Goal: Contribute content: Contribute content

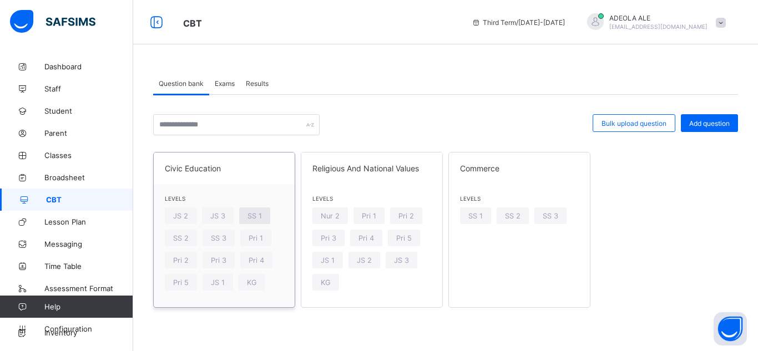
click at [258, 215] on span "SS 1" at bounding box center [255, 216] width 14 height 8
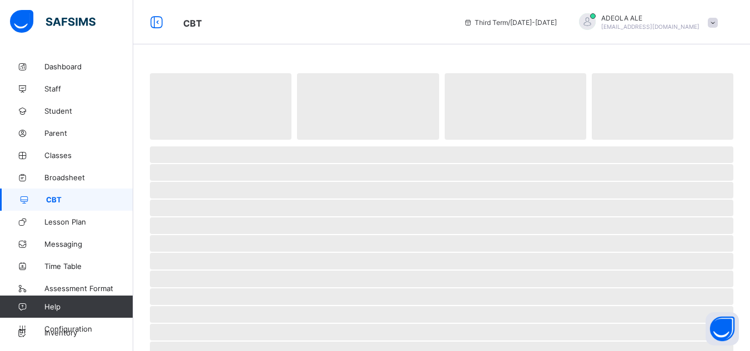
click at [258, 215] on span "‌" at bounding box center [441, 208] width 583 height 17
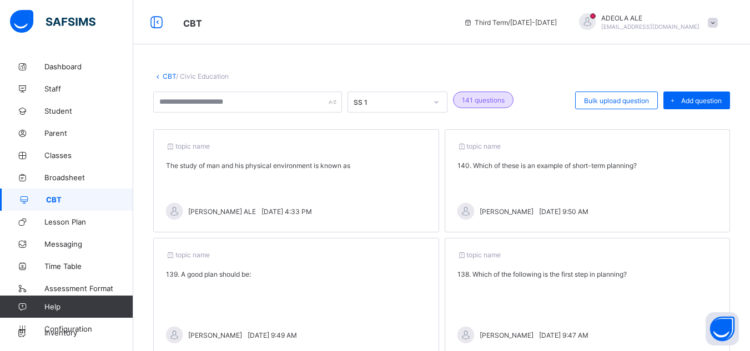
click at [169, 74] on link "CBT" at bounding box center [169, 76] width 13 height 8
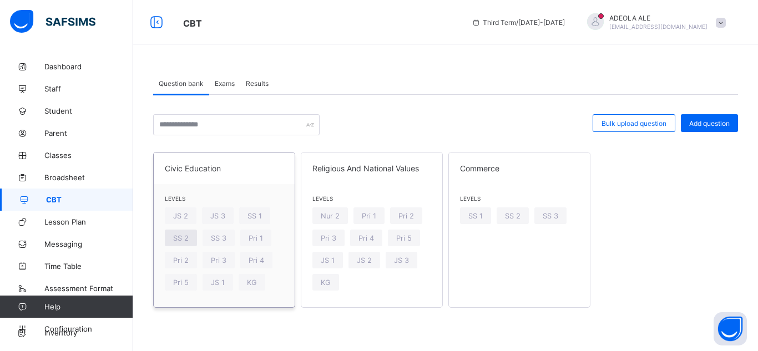
click at [183, 239] on span "SS 2" at bounding box center [181, 238] width 16 height 8
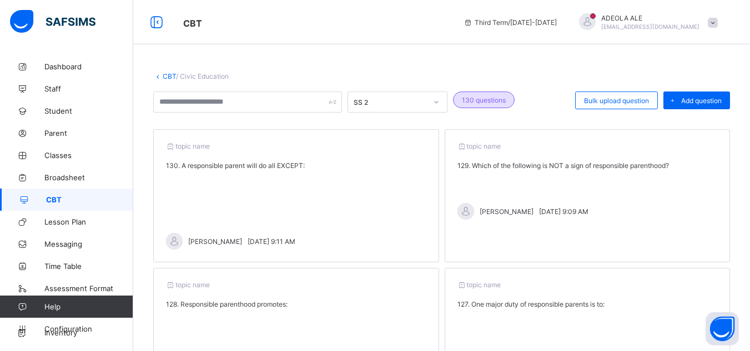
click at [164, 77] on link "CBT" at bounding box center [169, 76] width 13 height 8
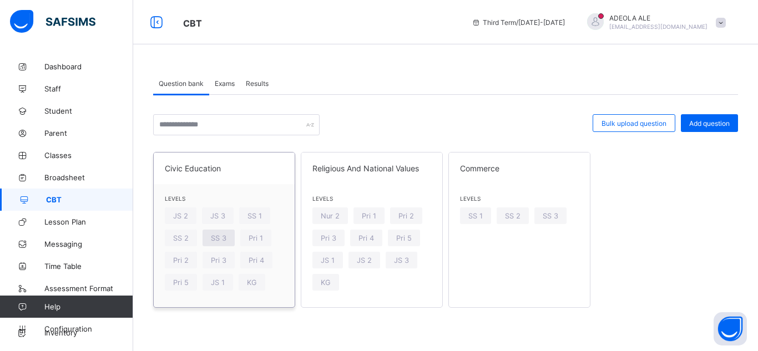
click at [216, 238] on span "SS 3" at bounding box center [219, 238] width 16 height 8
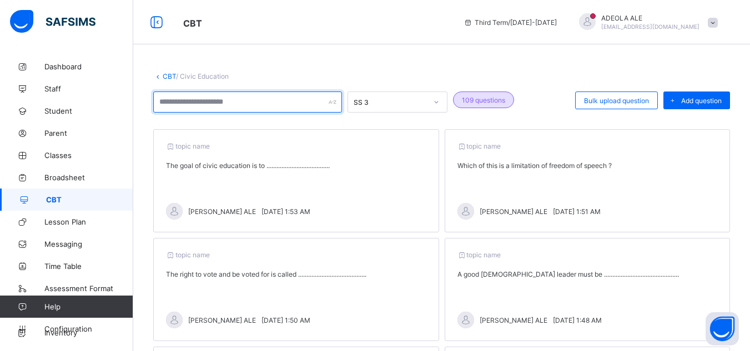
click at [326, 104] on input "text" at bounding box center [247, 102] width 189 height 21
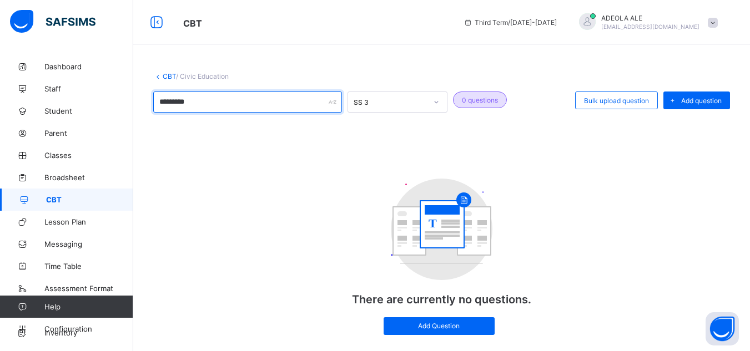
type input "*********"
click at [167, 78] on link "CBT" at bounding box center [169, 76] width 13 height 8
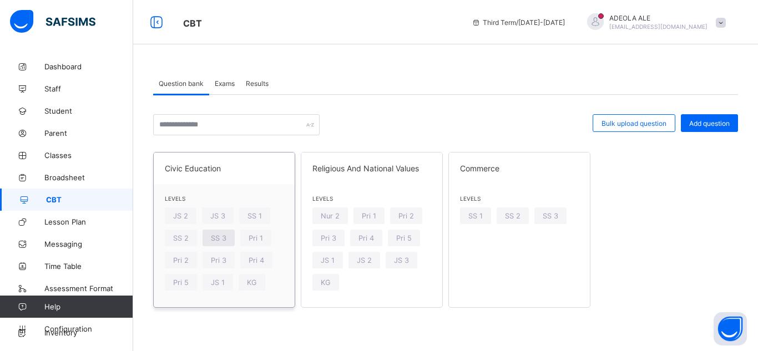
click at [215, 235] on span "SS 3" at bounding box center [219, 238] width 16 height 8
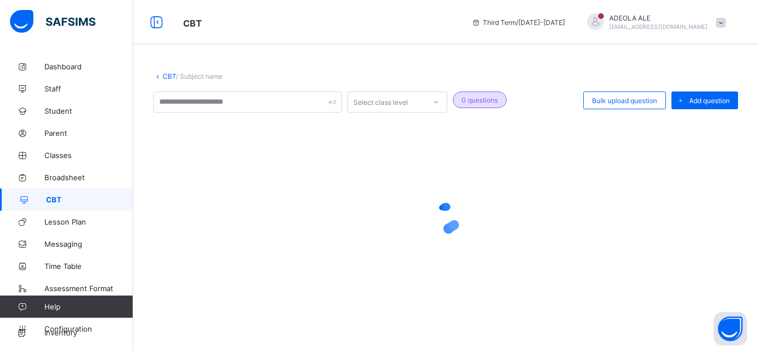
click at [215, 235] on div at bounding box center [445, 218] width 585 height 44
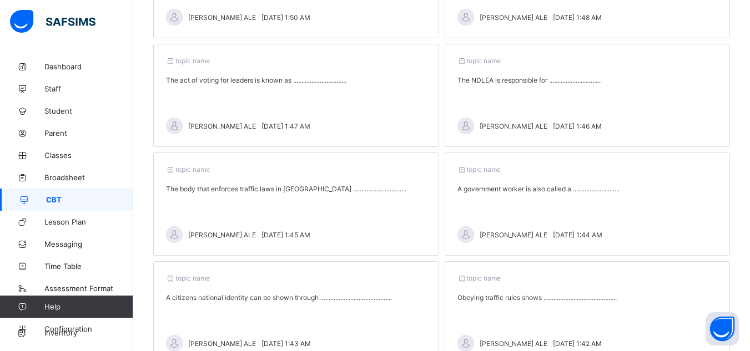
scroll to position [383, 0]
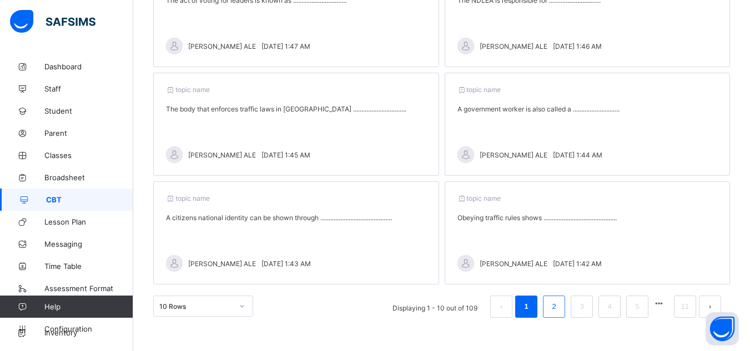
click at [559, 308] on link "2" at bounding box center [554, 307] width 11 height 14
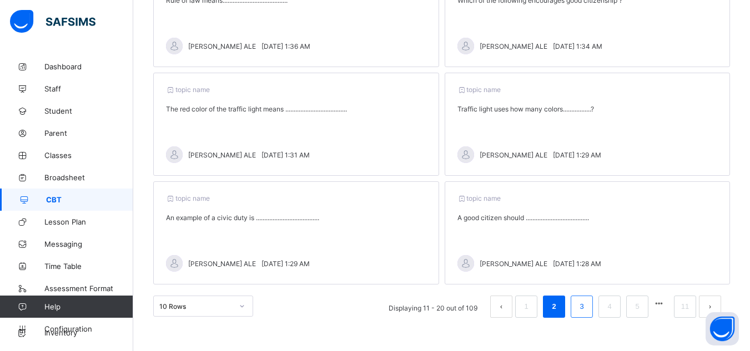
click at [586, 306] on link "3" at bounding box center [581, 307] width 11 height 14
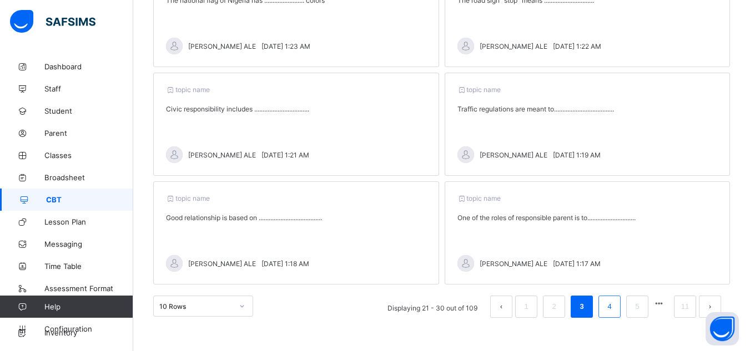
click at [615, 302] on link "4" at bounding box center [609, 307] width 11 height 14
click at [621, 304] on li "5" at bounding box center [609, 307] width 22 height 22
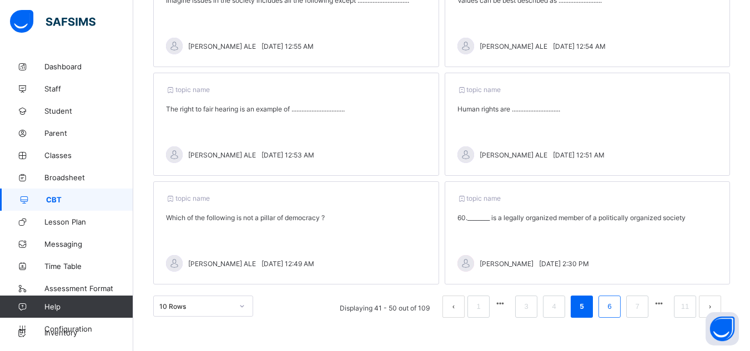
click at [621, 304] on li "6" at bounding box center [609, 307] width 22 height 22
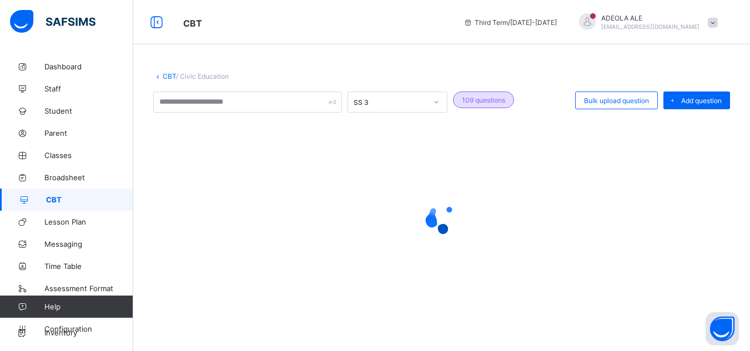
scroll to position [0, 0]
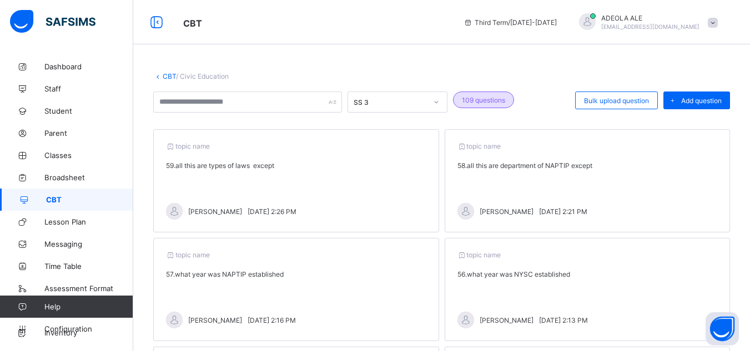
click at [129, 204] on link "CBT" at bounding box center [66, 200] width 133 height 22
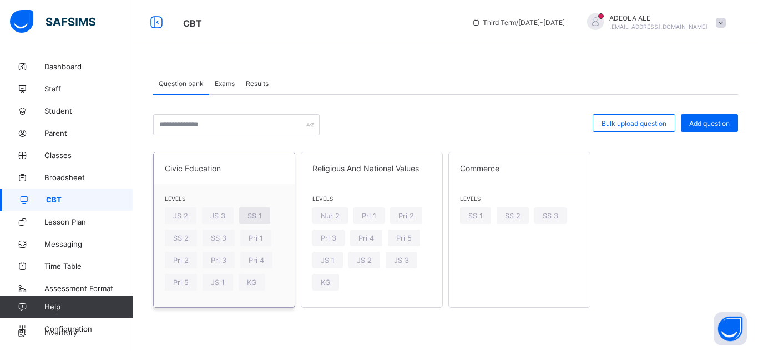
click at [249, 214] on span "SS 1" at bounding box center [255, 216] width 14 height 8
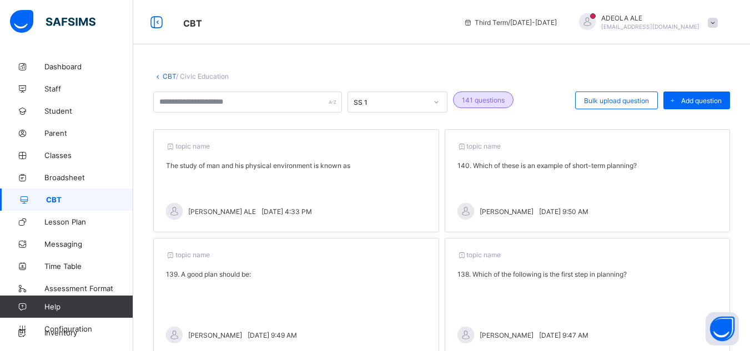
click at [250, 167] on p "The study of man and his physical environment is known as" at bounding box center [296, 166] width 260 height 8
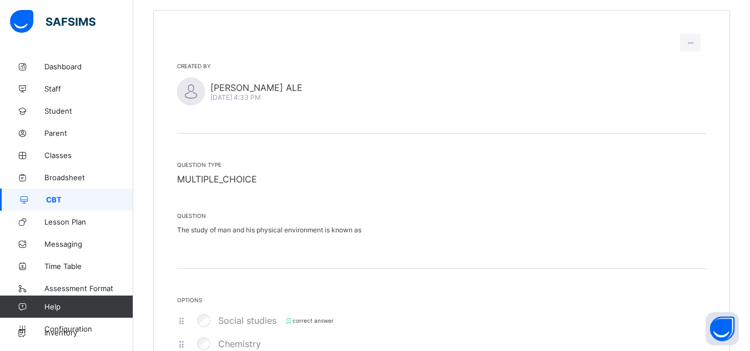
scroll to position [111, 0]
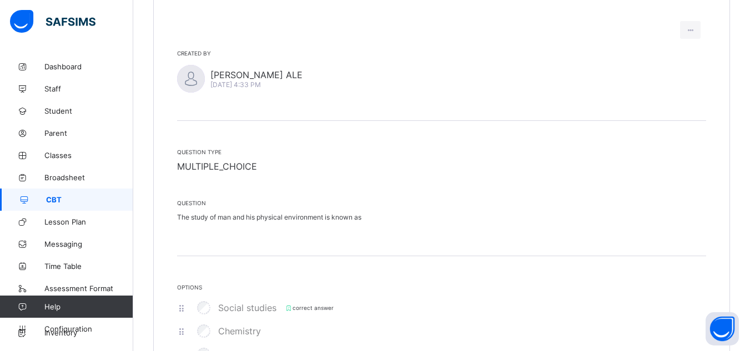
click at [248, 218] on p "The study of man and his physical environment is known as" at bounding box center [441, 217] width 529 height 8
click at [247, 216] on p "The study of man and his physical environment is known as" at bounding box center [441, 217] width 529 height 8
click at [247, 215] on p "The study of man and his physical environment is known as" at bounding box center [441, 217] width 529 height 8
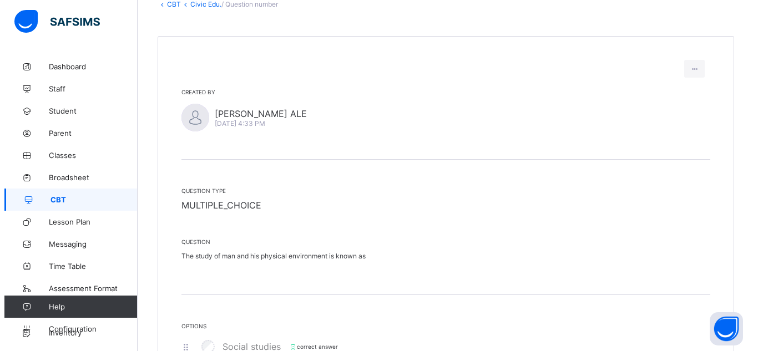
scroll to position [57, 0]
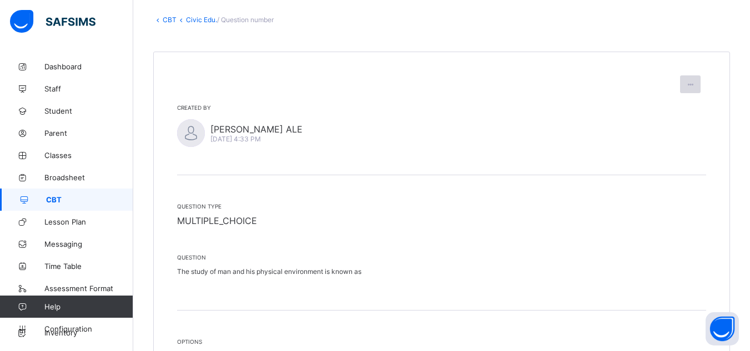
click at [695, 87] on icon at bounding box center [690, 85] width 9 height 8
click at [671, 107] on span "Edit question" at bounding box center [661, 109] width 51 height 8
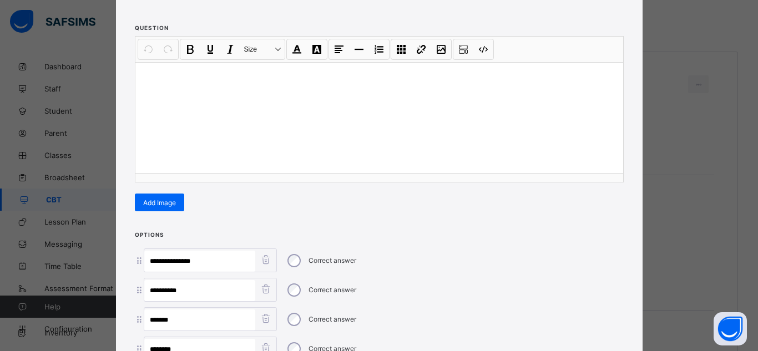
scroll to position [95, 0]
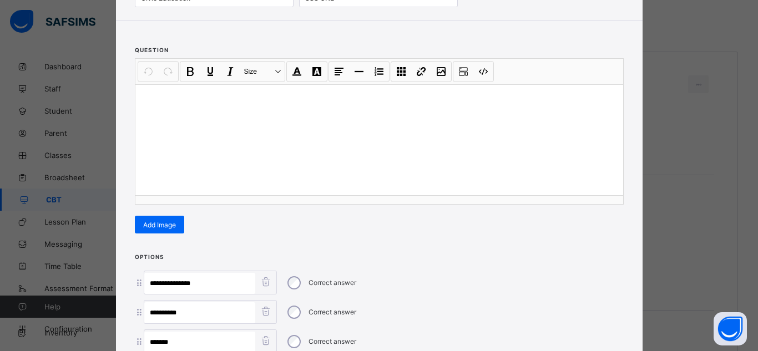
click at [319, 136] on div at bounding box center [379, 139] width 488 height 111
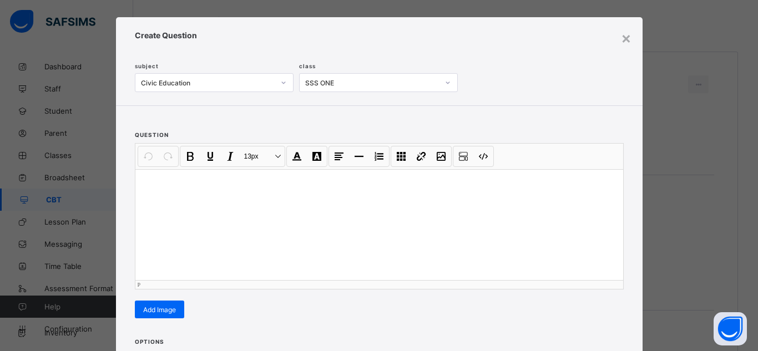
scroll to position [0, 0]
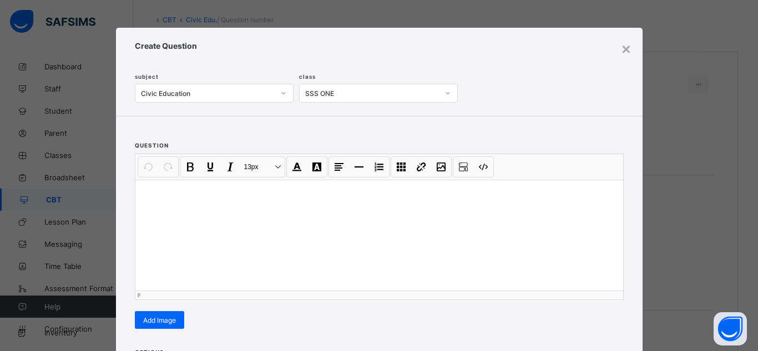
click at [144, 191] on p at bounding box center [379, 194] width 470 height 11
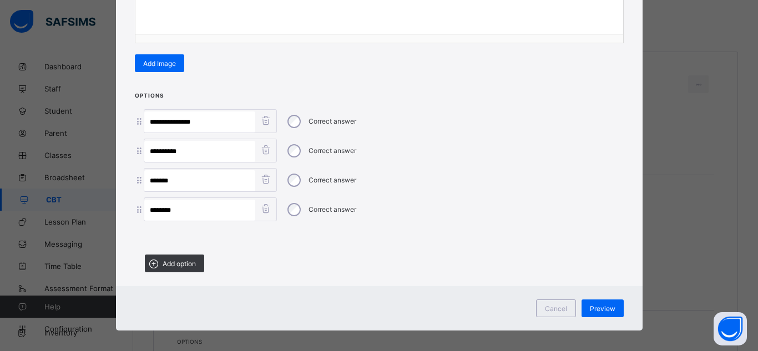
scroll to position [262, 0]
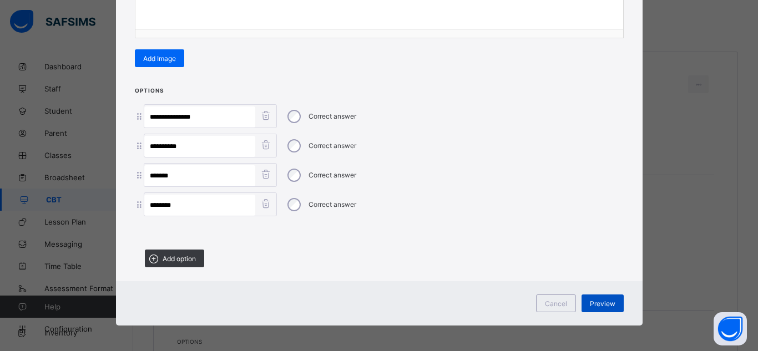
click at [604, 302] on span "Preview" at bounding box center [603, 304] width 26 height 8
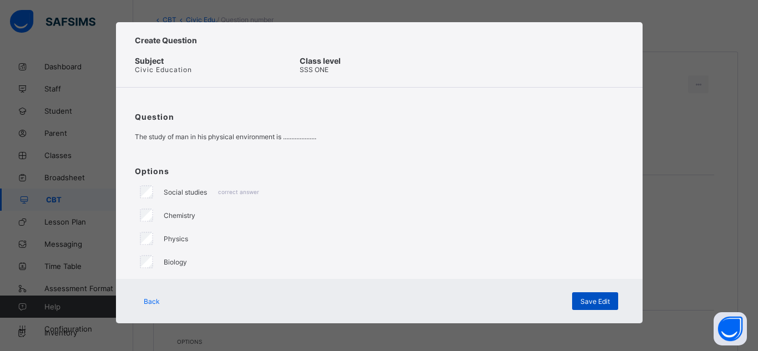
click at [586, 301] on span "Save Edit" at bounding box center [595, 302] width 29 height 8
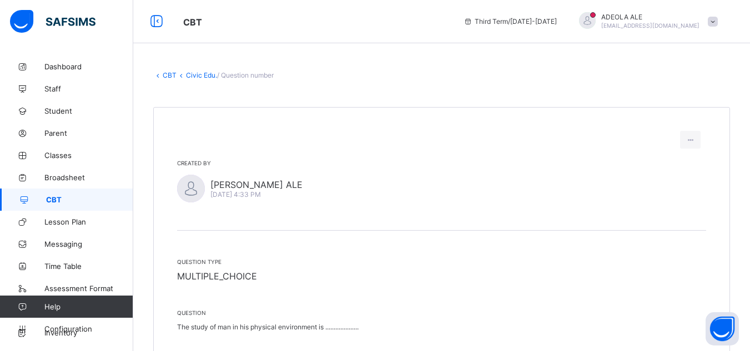
scroll to position [0, 0]
click at [156, 23] on icon at bounding box center [156, 22] width 19 height 16
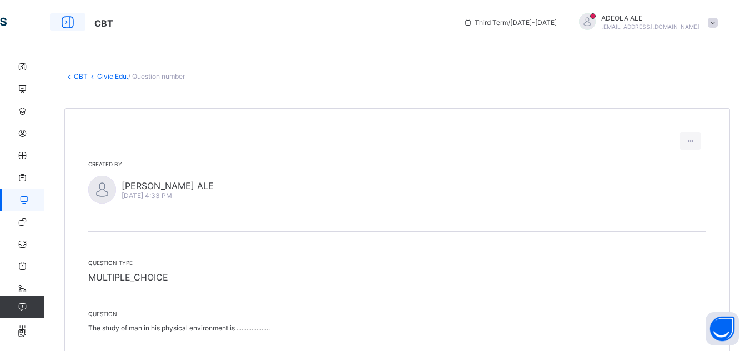
click at [67, 23] on icon at bounding box center [67, 22] width 19 height 16
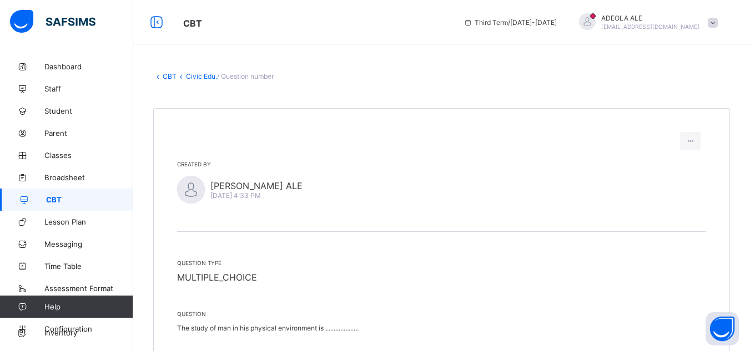
click at [57, 204] on link "CBT" at bounding box center [66, 200] width 133 height 22
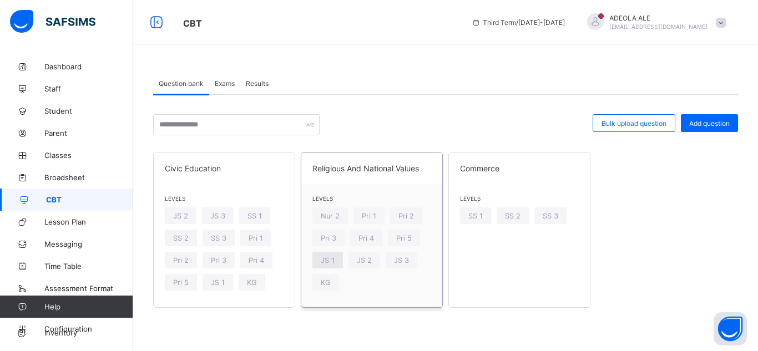
click at [334, 263] on span "JS 1" at bounding box center [328, 260] width 14 height 8
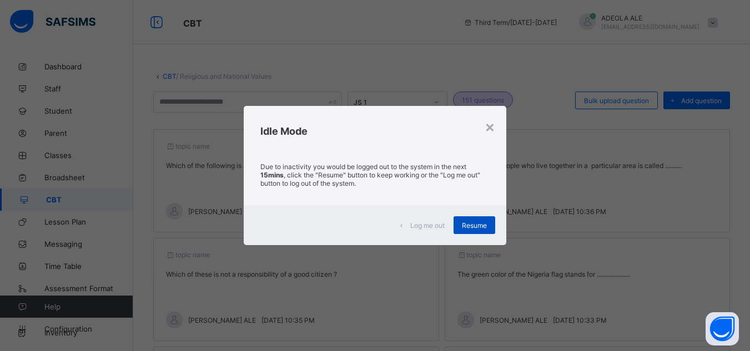
click at [475, 227] on span "Resume" at bounding box center [474, 226] width 25 height 8
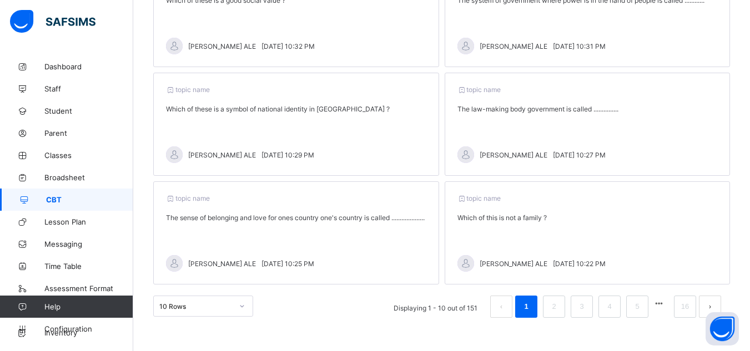
scroll to position [389, 0]
click at [559, 310] on link "2" at bounding box center [554, 307] width 11 height 14
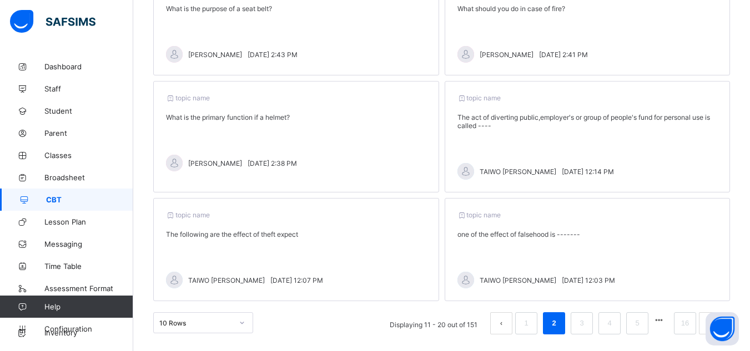
scroll to position [400, 0]
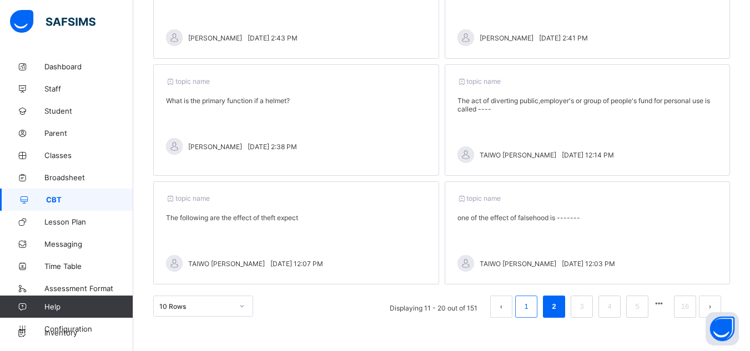
click at [525, 306] on li "1" at bounding box center [526, 307] width 22 height 22
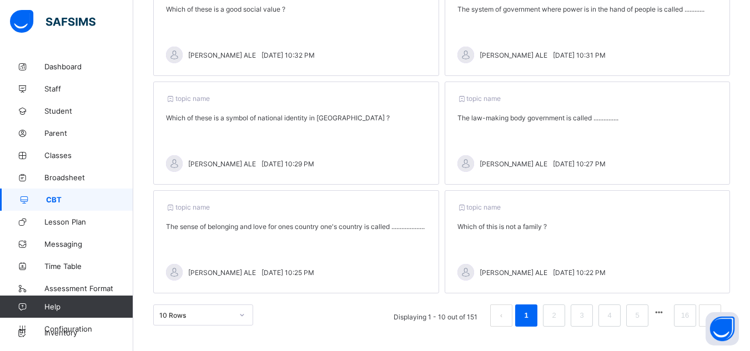
scroll to position [389, 0]
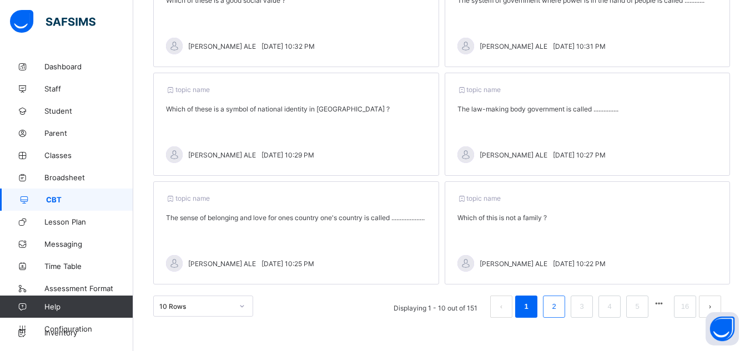
click at [557, 311] on li "2" at bounding box center [554, 307] width 22 height 22
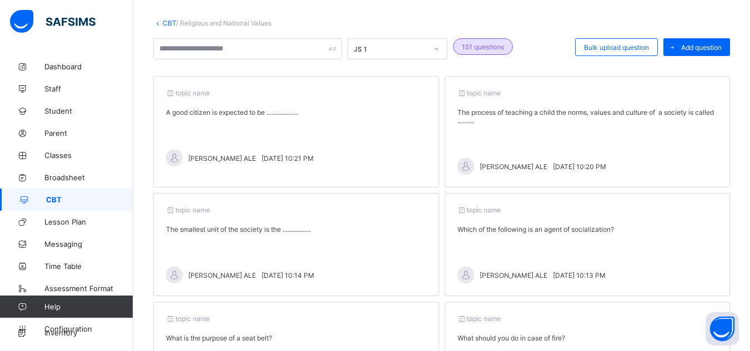
scroll to position [0, 0]
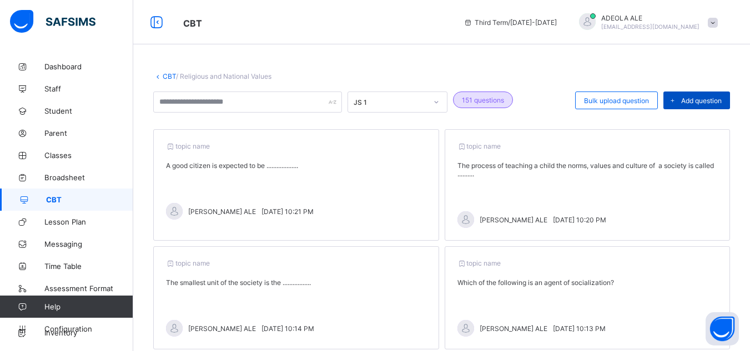
click at [681, 101] on span at bounding box center [672, 101] width 18 height 18
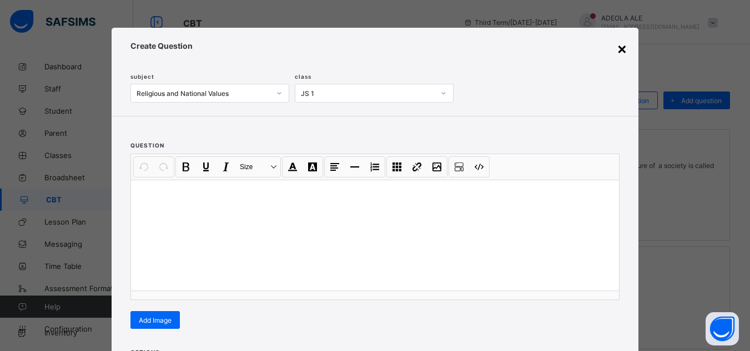
click at [619, 48] on div "×" at bounding box center [622, 48] width 11 height 19
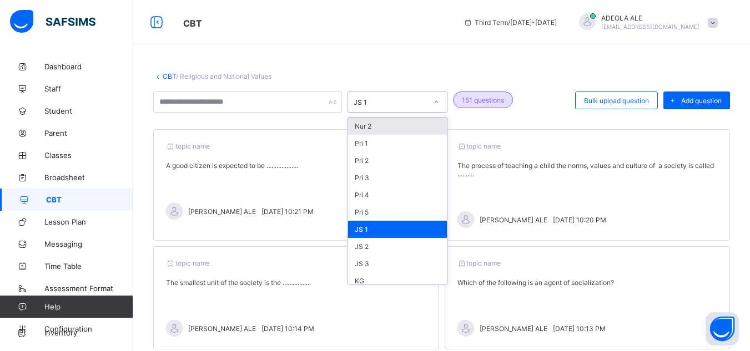
click at [434, 103] on icon at bounding box center [436, 102] width 7 height 11
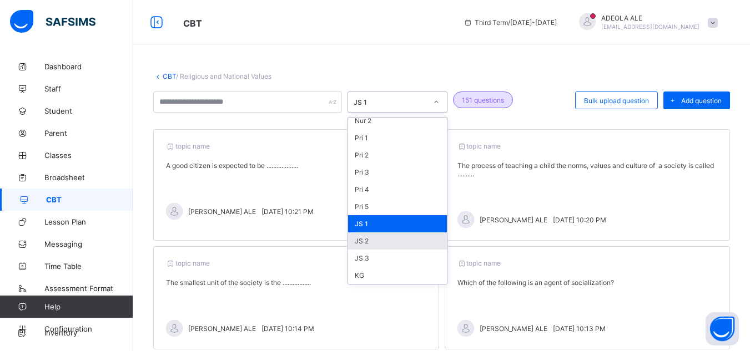
click at [379, 248] on div "JS 2" at bounding box center [397, 241] width 99 height 17
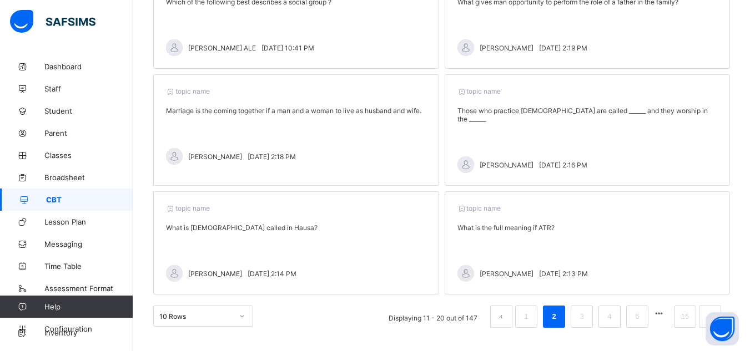
scroll to position [383, 0]
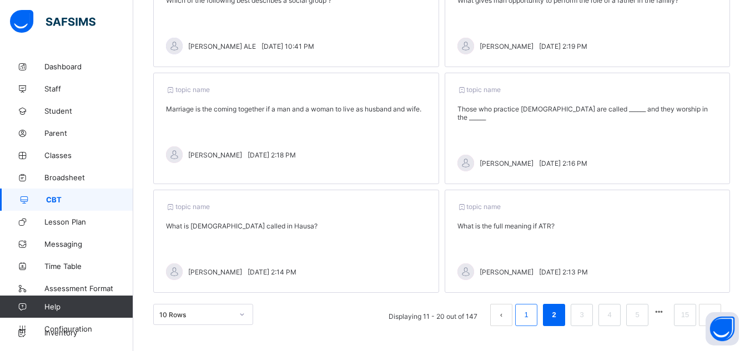
click at [531, 308] on link "1" at bounding box center [526, 315] width 11 height 14
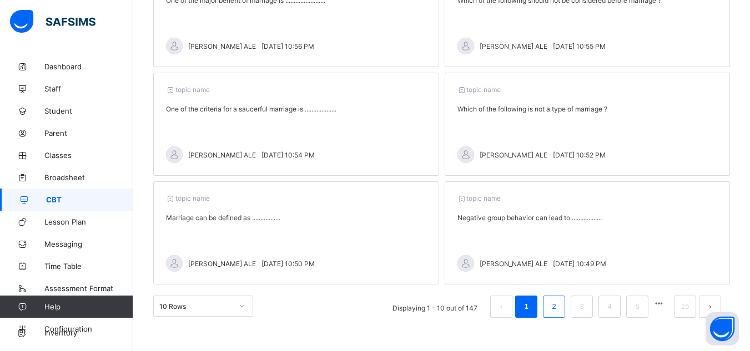
click at [559, 304] on link "2" at bounding box center [554, 307] width 11 height 14
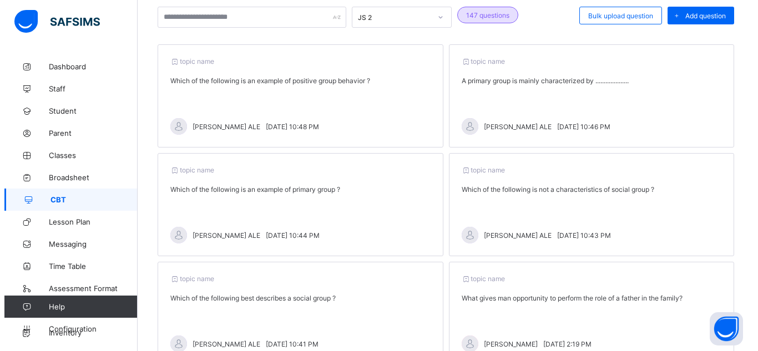
scroll to position [0, 0]
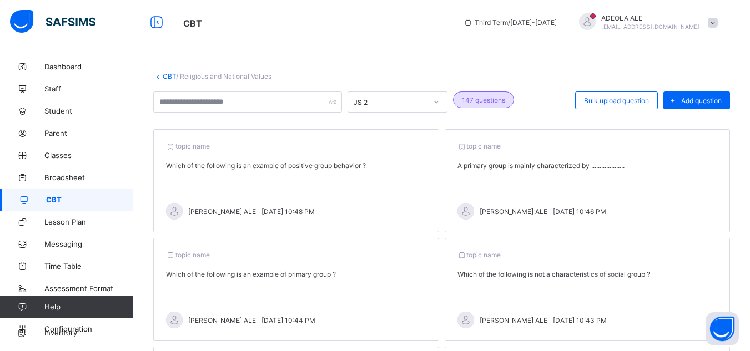
click at [439, 106] on div at bounding box center [436, 102] width 19 height 18
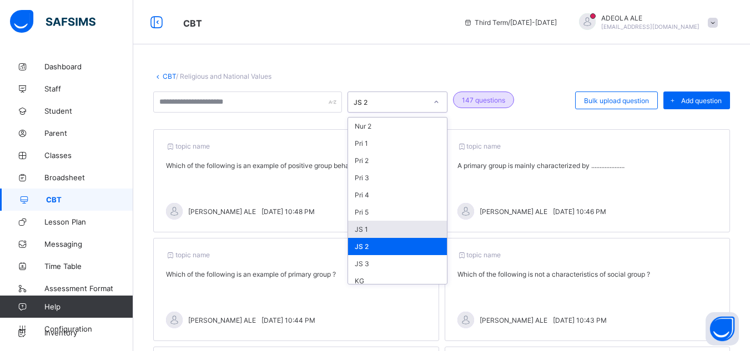
click at [372, 232] on div "JS 1" at bounding box center [397, 229] width 99 height 17
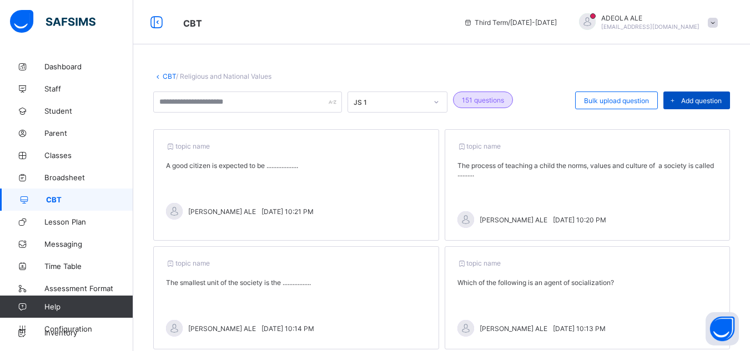
click at [677, 103] on icon at bounding box center [672, 100] width 8 height 7
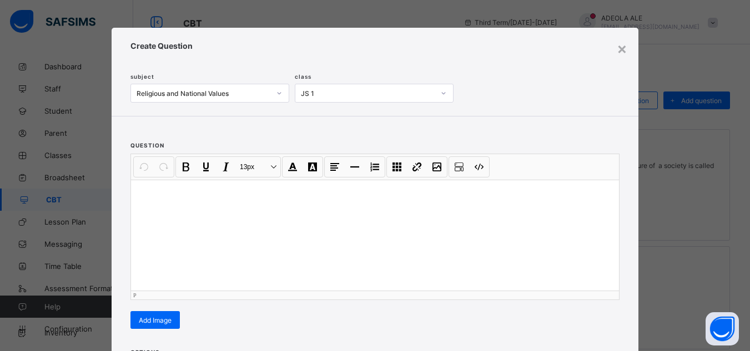
click at [235, 222] on div at bounding box center [375, 235] width 488 height 111
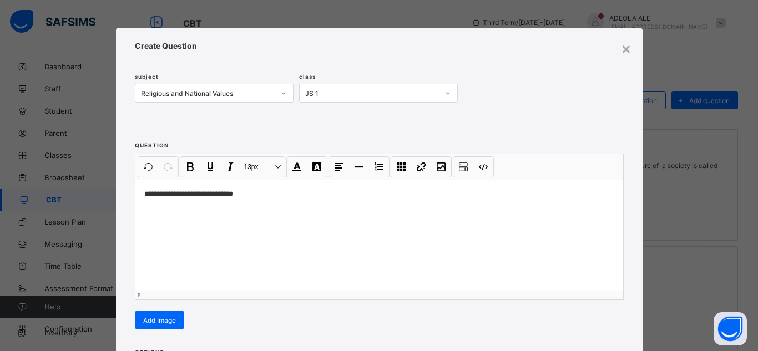
click at [185, 195] on p "**********" at bounding box center [379, 194] width 470 height 11
click at [190, 197] on p "**********" at bounding box center [379, 194] width 470 height 11
click at [238, 193] on p "**********" at bounding box center [379, 194] width 470 height 11
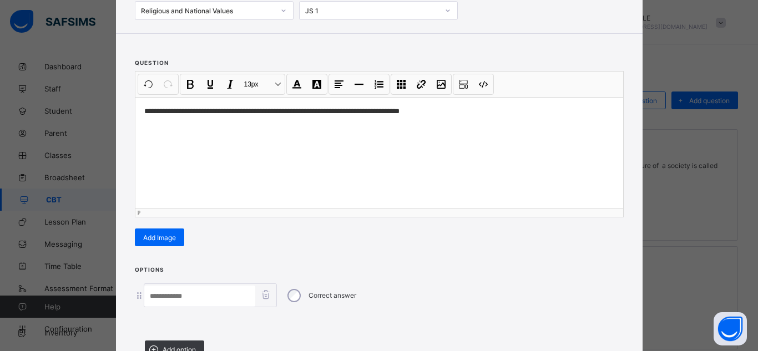
scroll to position [111, 0]
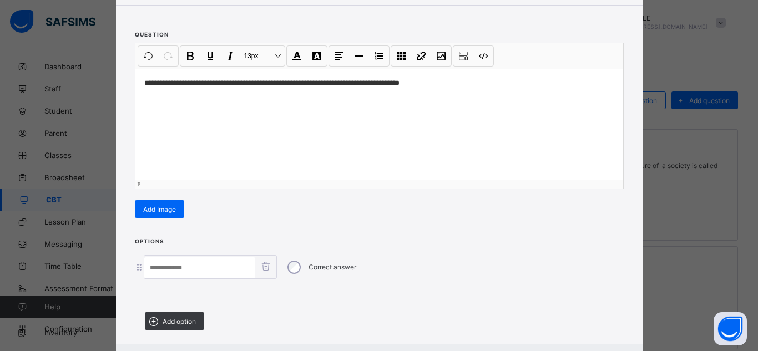
click at [203, 270] on input at bounding box center [199, 268] width 111 height 21
type input "*******"
click at [174, 321] on span "Add option" at bounding box center [179, 322] width 33 height 8
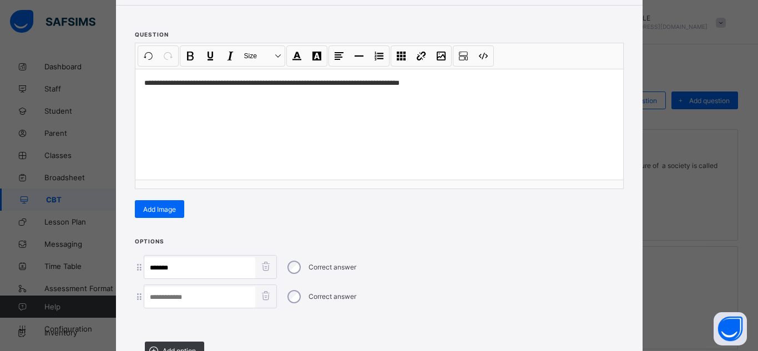
click at [175, 300] on input at bounding box center [199, 297] width 111 height 21
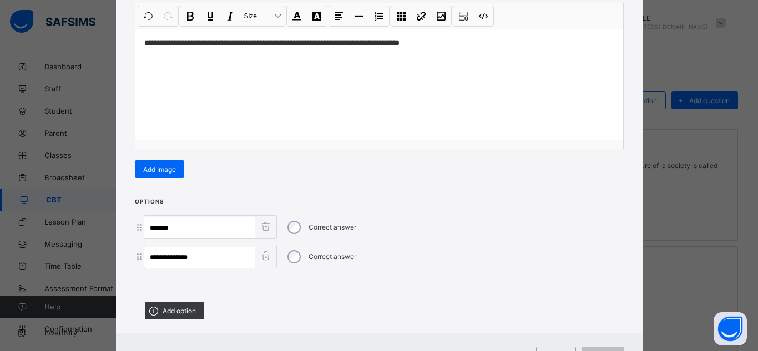
scroll to position [167, 0]
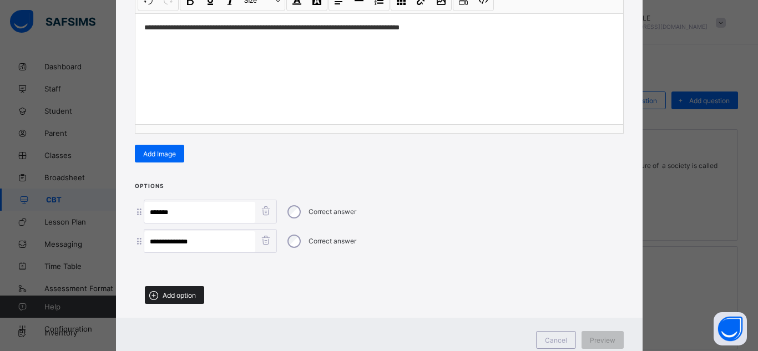
type input "**********"
click at [163, 291] on span "Add option" at bounding box center [179, 295] width 33 height 8
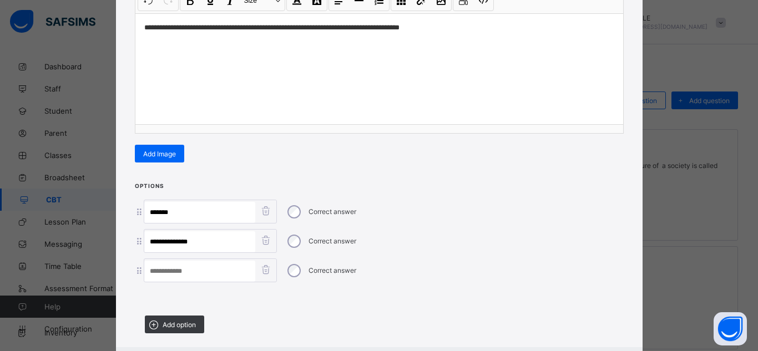
click at [182, 268] on input at bounding box center [199, 271] width 111 height 21
type input "*******"
click at [169, 325] on span "Add option" at bounding box center [179, 325] width 33 height 8
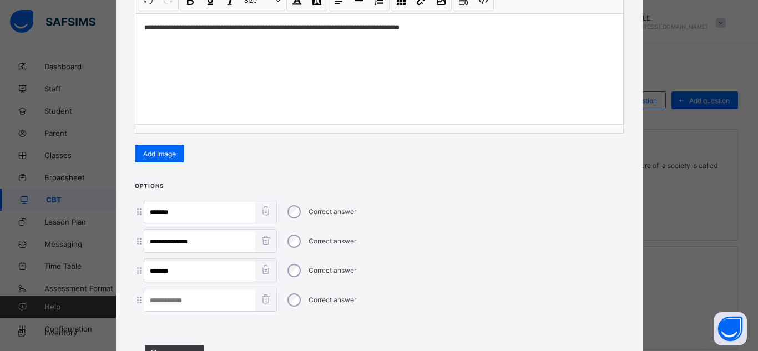
click at [170, 300] on input at bounding box center [199, 300] width 111 height 21
type input "*********"
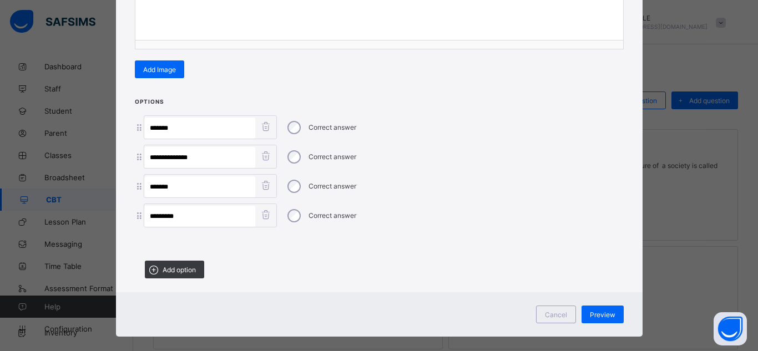
scroll to position [262, 0]
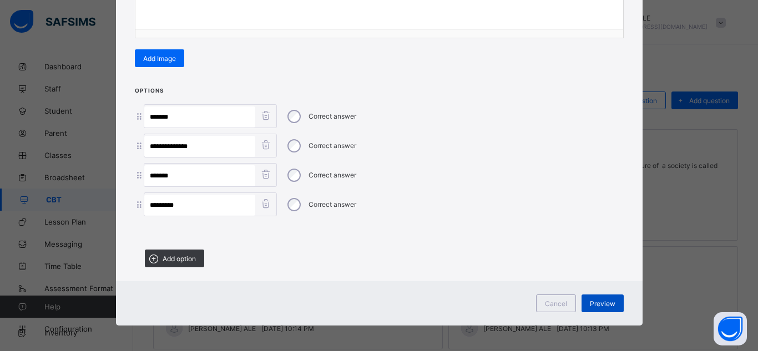
click at [600, 300] on span "Preview" at bounding box center [603, 304] width 26 height 8
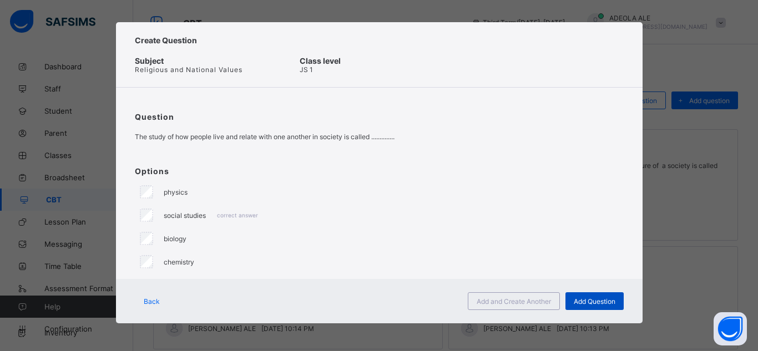
scroll to position [6, 0]
click at [522, 303] on span "Add and Create Another" at bounding box center [514, 302] width 74 height 8
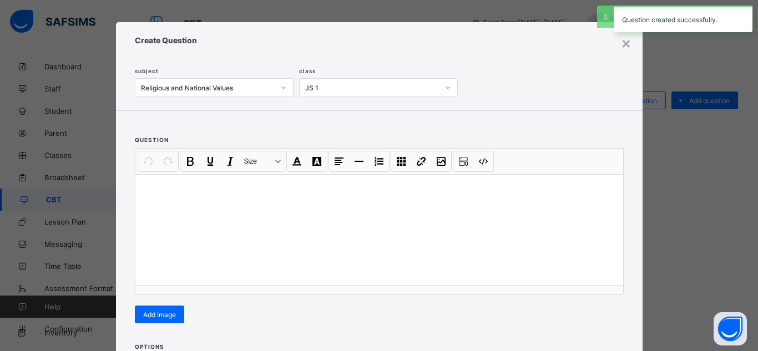
scroll to position [51, 0]
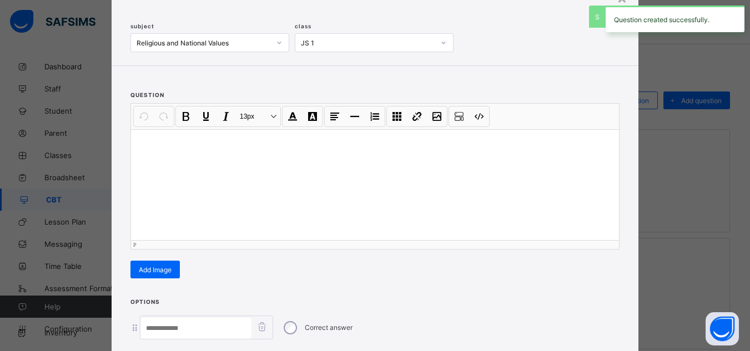
drag, startPoint x: 242, startPoint y: 152, endPoint x: 237, endPoint y: 162, distance: 11.2
click at [240, 155] on div at bounding box center [375, 184] width 488 height 111
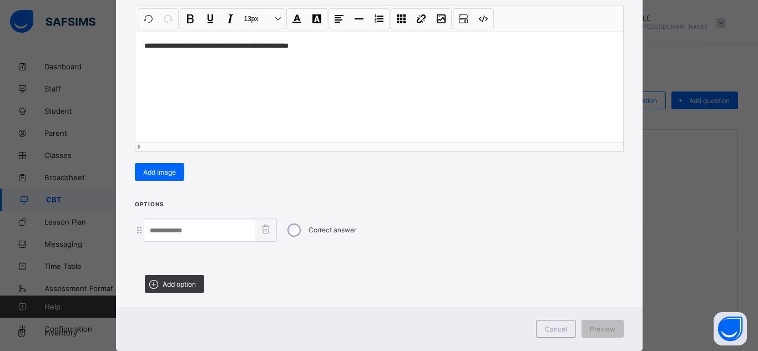
scroll to position [162, 0]
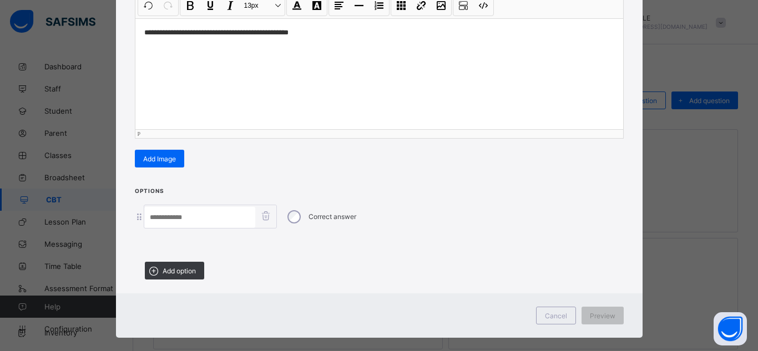
click at [204, 218] on input at bounding box center [199, 217] width 111 height 21
type input "********"
click at [181, 274] on span "Add option" at bounding box center [179, 271] width 33 height 8
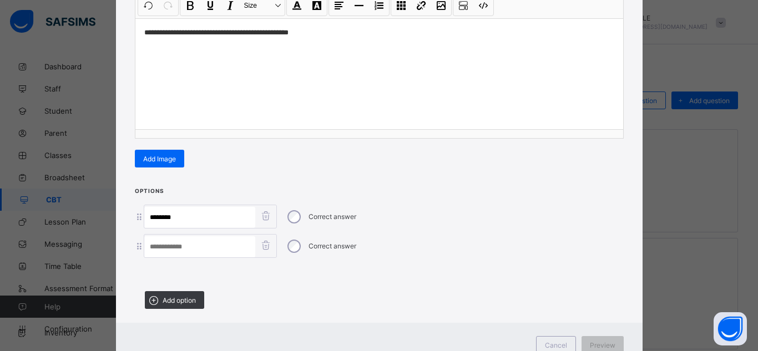
click at [174, 244] on input at bounding box center [199, 247] width 111 height 21
type input "******"
click at [193, 298] on span "Add option" at bounding box center [179, 300] width 33 height 8
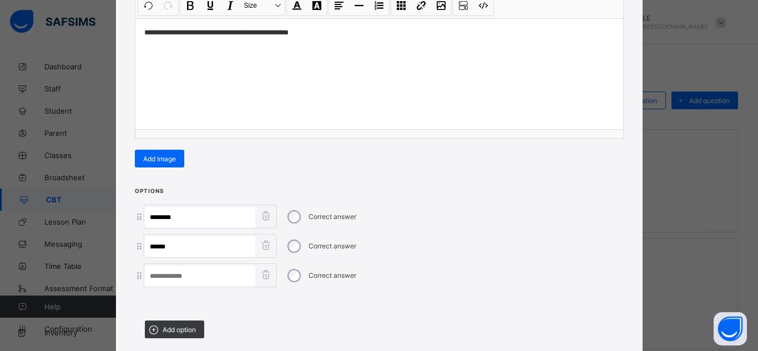
click at [161, 276] on input at bounding box center [199, 276] width 111 height 21
type input "******"
click at [168, 329] on span "Add option" at bounding box center [179, 330] width 33 height 8
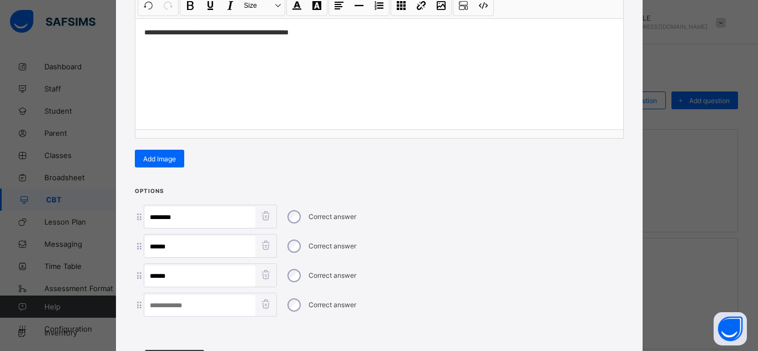
click at [167, 307] on input at bounding box center [199, 305] width 111 height 21
type input "****"
